Goal: Information Seeking & Learning: Learn about a topic

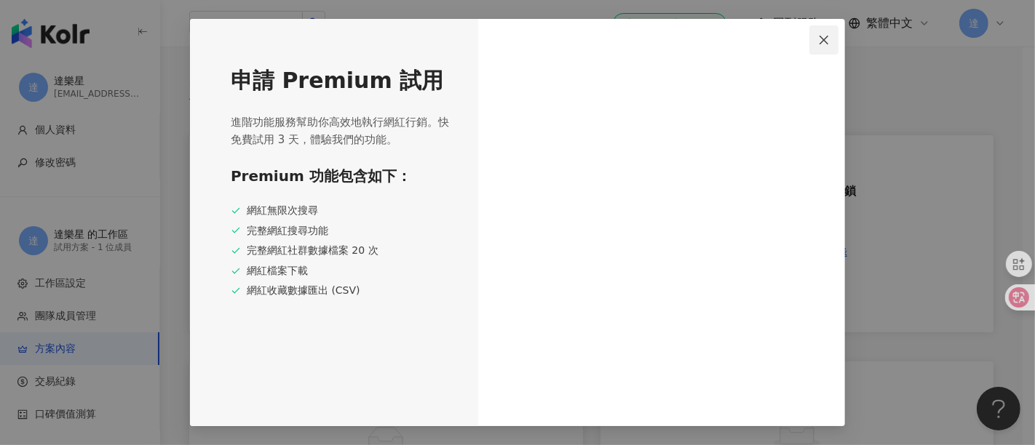
click at [823, 40] on icon "close" at bounding box center [824, 40] width 12 height 12
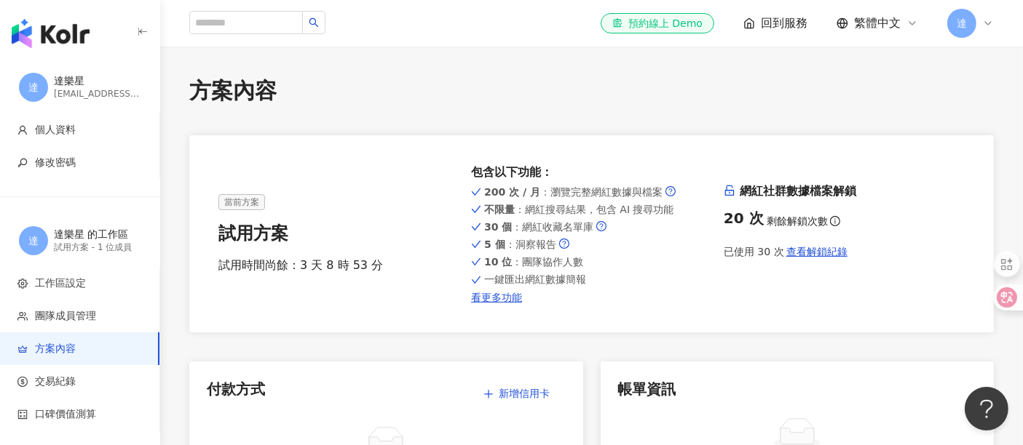
click at [45, 37] on img "button" at bounding box center [51, 33] width 78 height 29
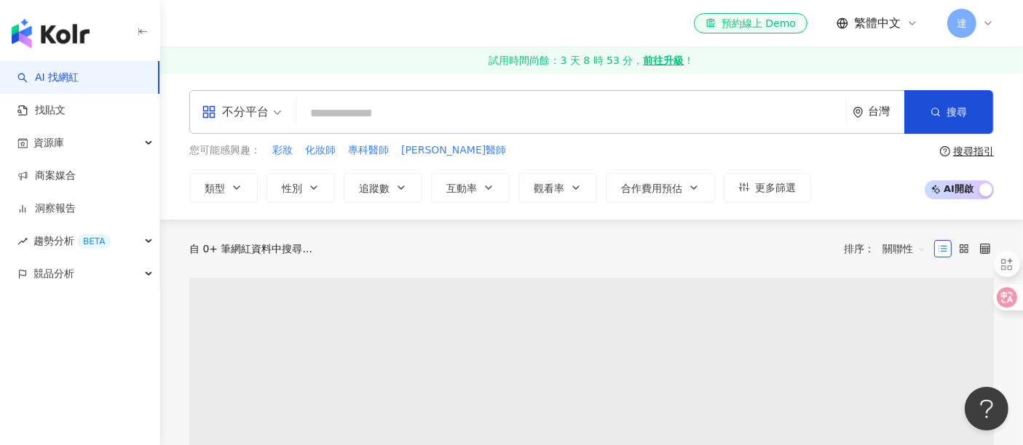
click at [366, 115] on input "search" at bounding box center [571, 114] width 538 height 28
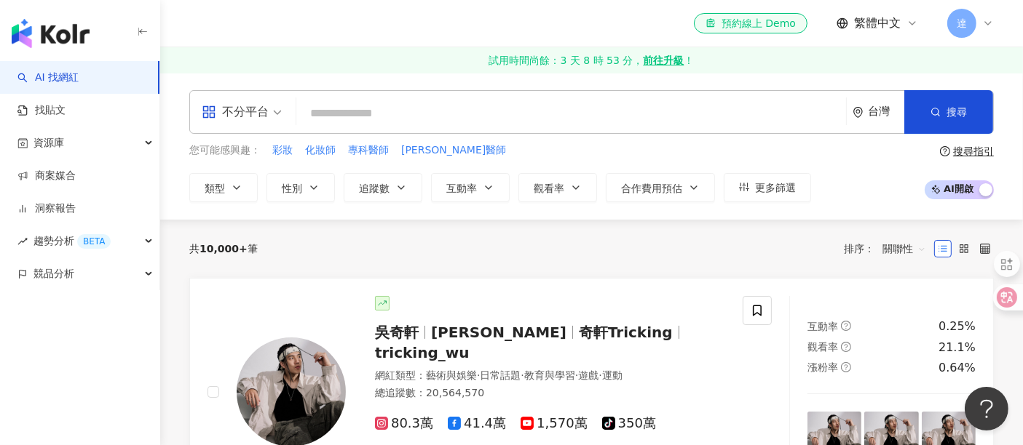
click at [343, 109] on input "search" at bounding box center [571, 114] width 538 height 28
type input "*"
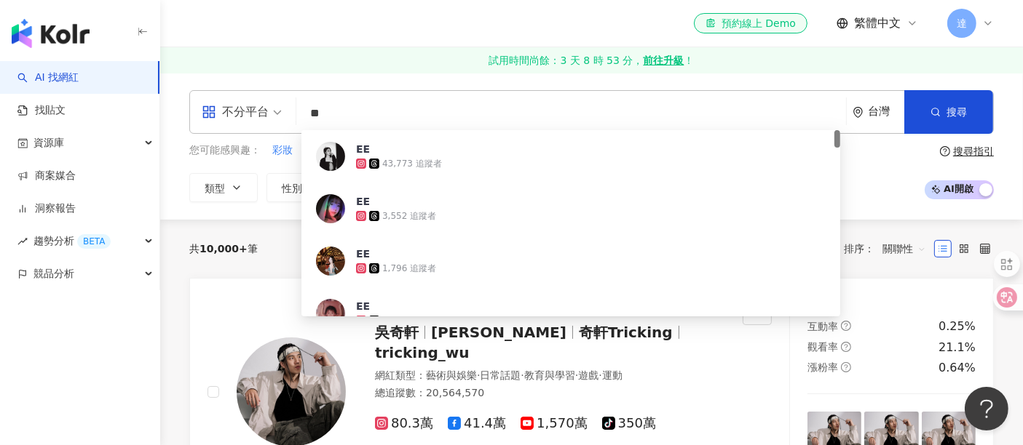
type input "*"
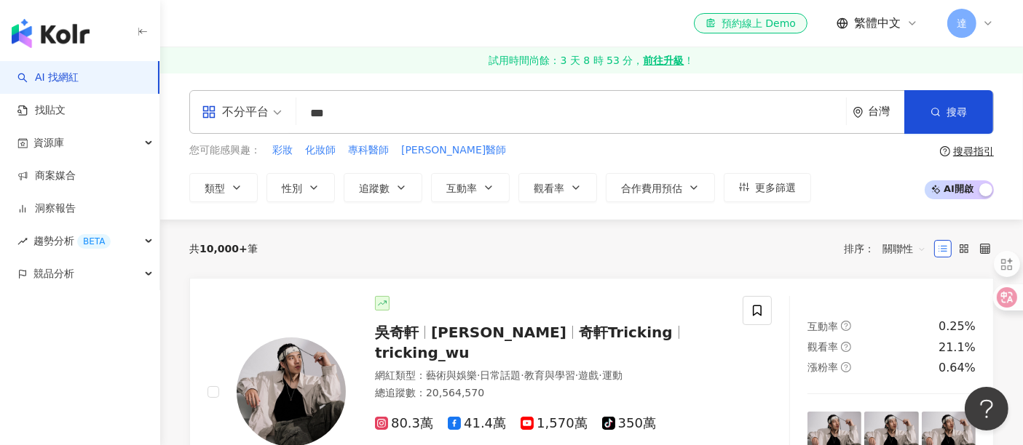
type input "*"
type input "**"
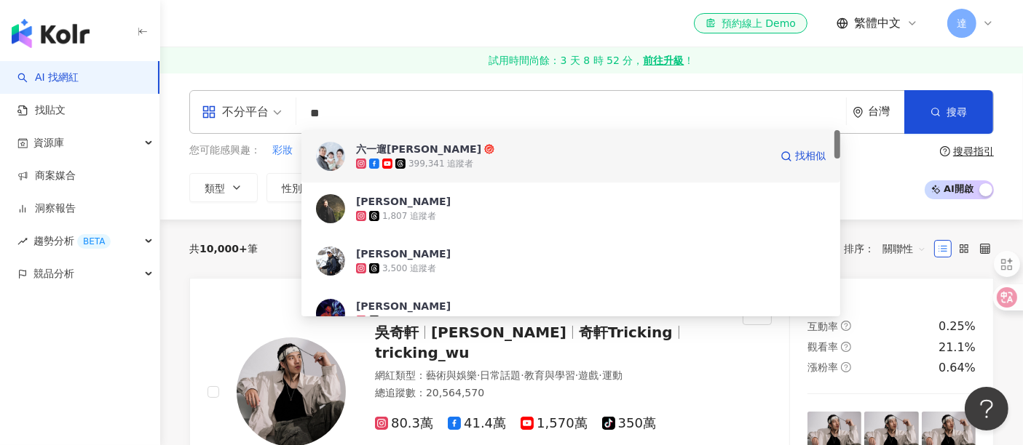
click at [484, 151] on icon at bounding box center [489, 149] width 10 height 10
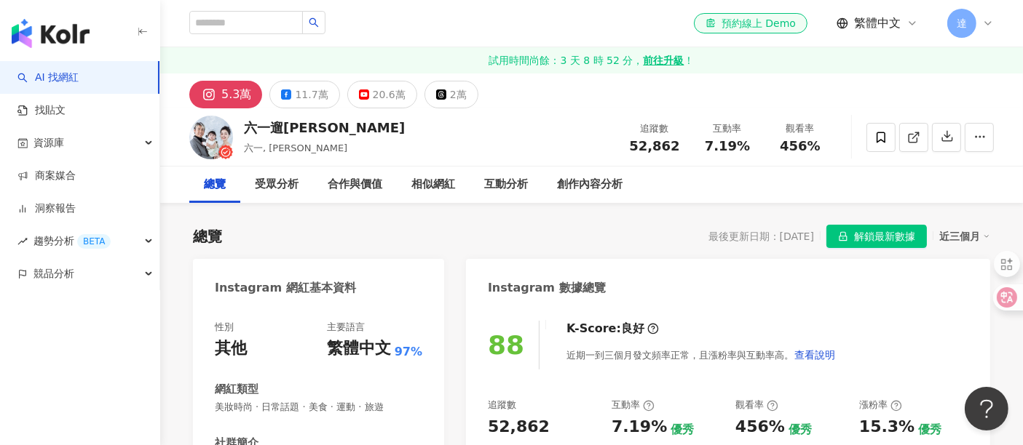
click at [907, 240] on span "解鎖最新數據" at bounding box center [884, 237] width 61 height 23
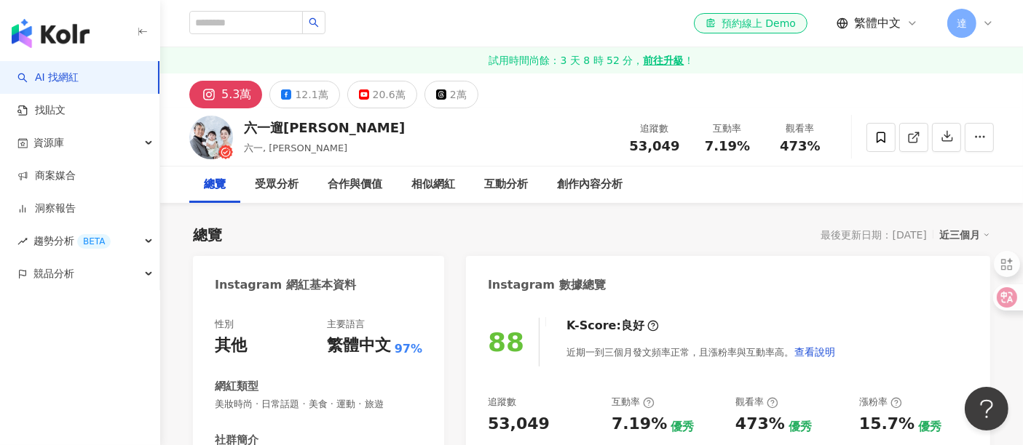
click at [982, 387] on body "AI 找網紅 找貼文 資源庫 商案媒合 洞察報告 趨勢分析 BETA 競品分析 el-icon-cs 預約線上 Demo 繁體中文 達 試用時間尚餘：3 天 …" at bounding box center [511, 222] width 1023 height 445
click at [597, 231] on div "總覽 最後更新日期：[DATE] 近三個月" at bounding box center [591, 235] width 797 height 20
